Goal: Information Seeking & Learning: Learn about a topic

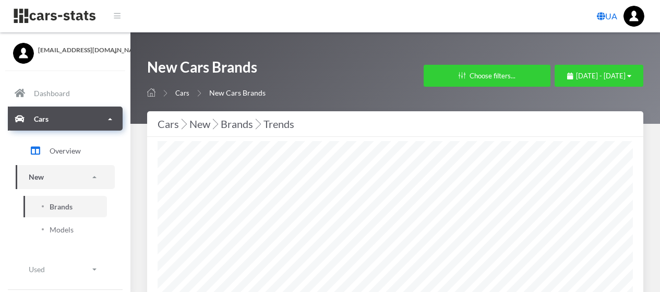
select select "25"
click at [45, 206] on link "Brands" at bounding box center [64, 206] width 83 height 21
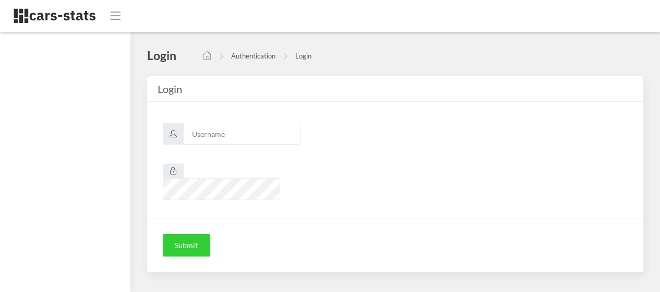
scroll to position [8, 8]
type input "awt"
click at [181, 234] on button "Submit" at bounding box center [186, 245] width 47 height 23
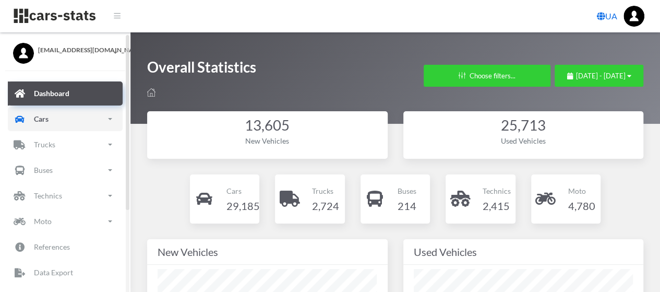
click at [45, 115] on p "Cars" at bounding box center [41, 118] width 15 height 13
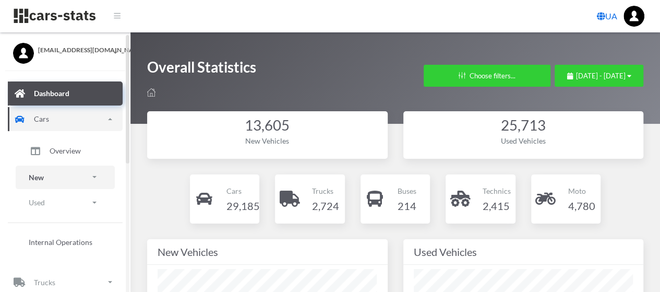
click at [53, 173] on link "New" at bounding box center [65, 176] width 99 height 23
click at [65, 205] on span "Brands" at bounding box center [61, 206] width 23 height 11
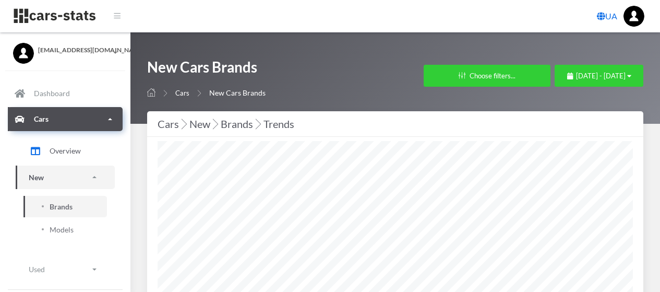
select select "25"
click at [576, 75] on span "[DATE] - [DATE]" at bounding box center [601, 75] width 50 height 8
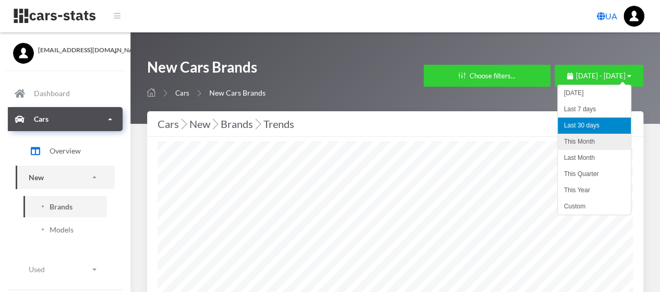
click at [584, 141] on li "This Month" at bounding box center [594, 142] width 73 height 16
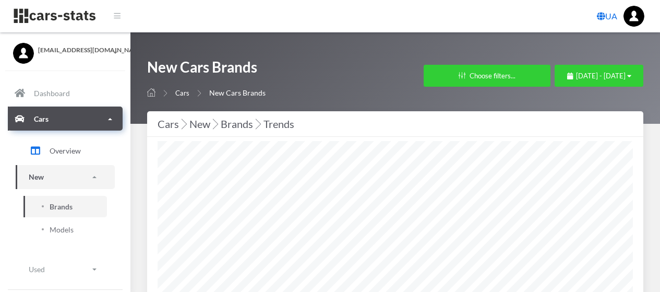
select select "25"
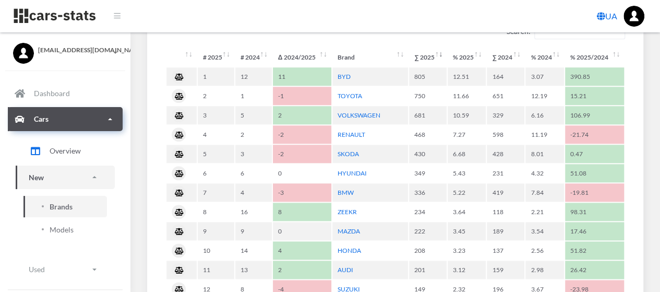
scroll to position [502, 0]
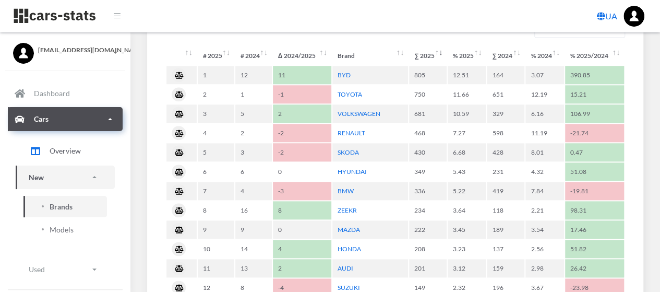
click at [376, 20] on div "UA" at bounding box center [395, 16] width 514 height 21
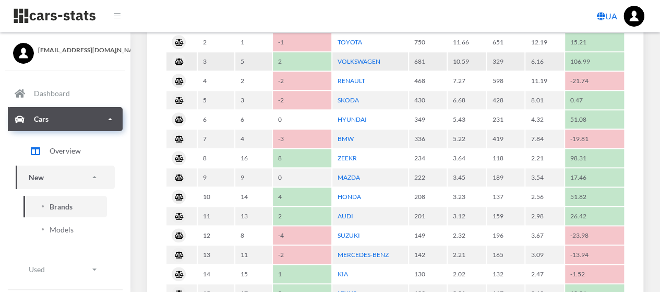
scroll to position [555, 0]
